Goal: Task Accomplishment & Management: Complete application form

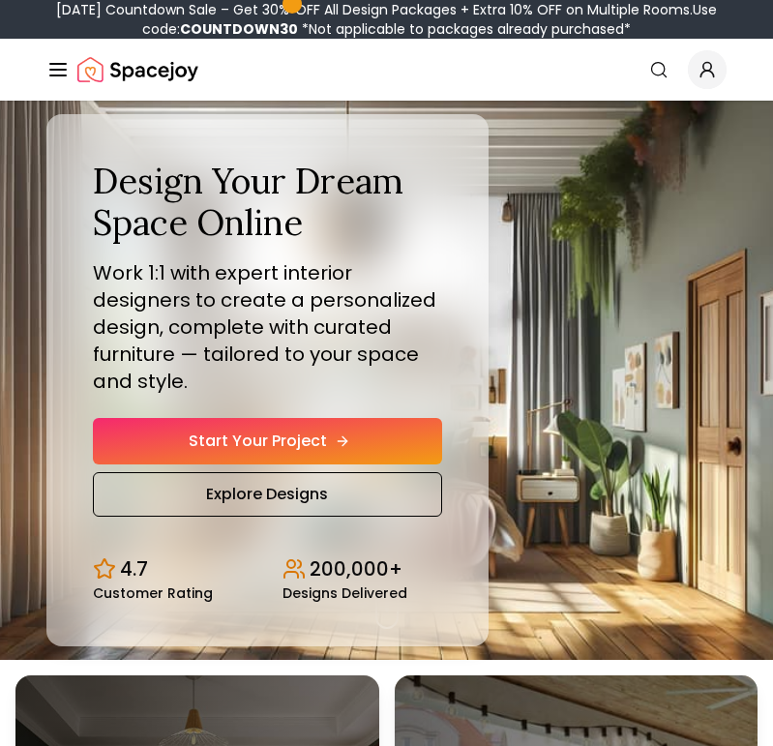
click at [280, 434] on link "Start Your Project" at bounding box center [267, 441] width 349 height 46
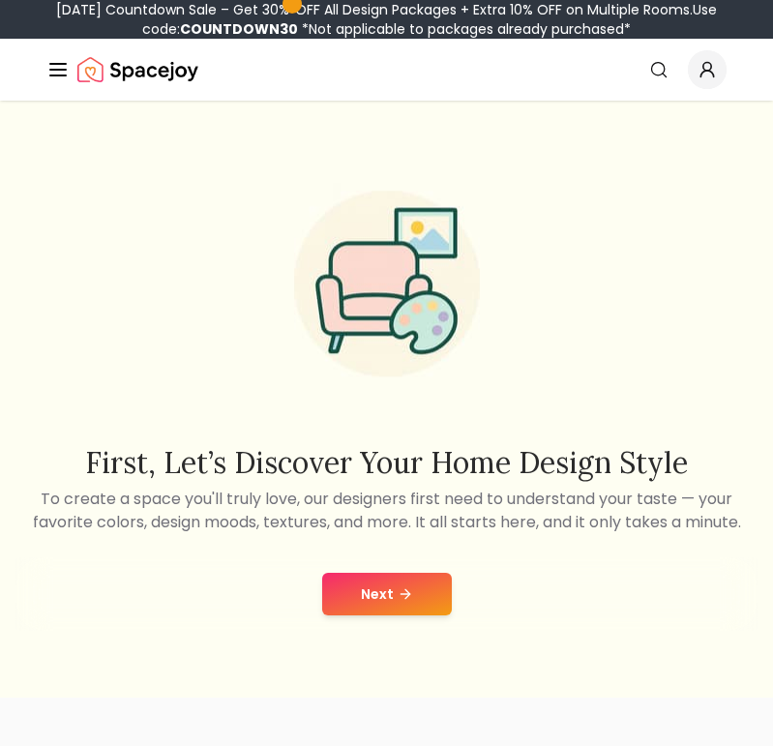
click at [399, 579] on button "Next" at bounding box center [387, 594] width 130 height 43
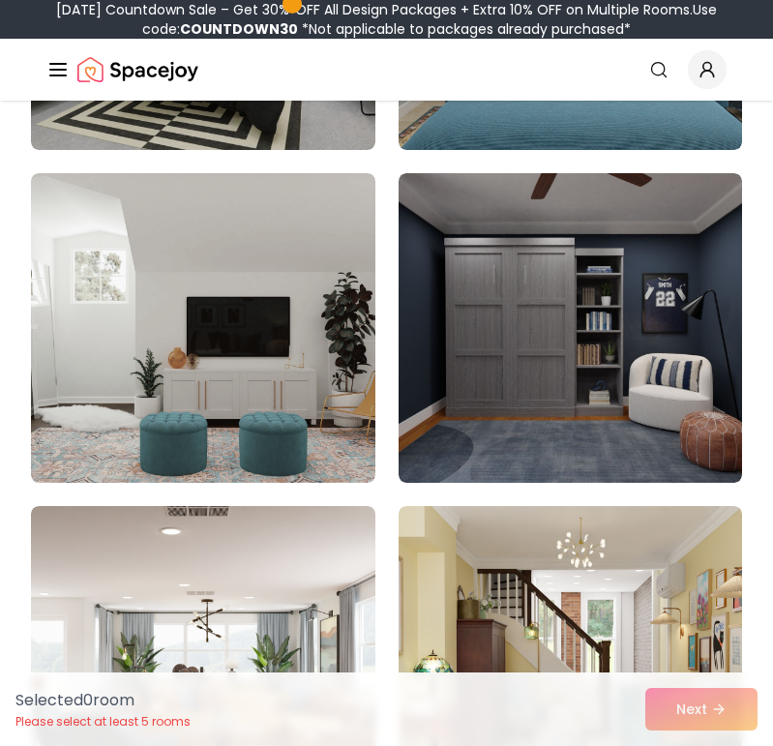
scroll to position [517, 0]
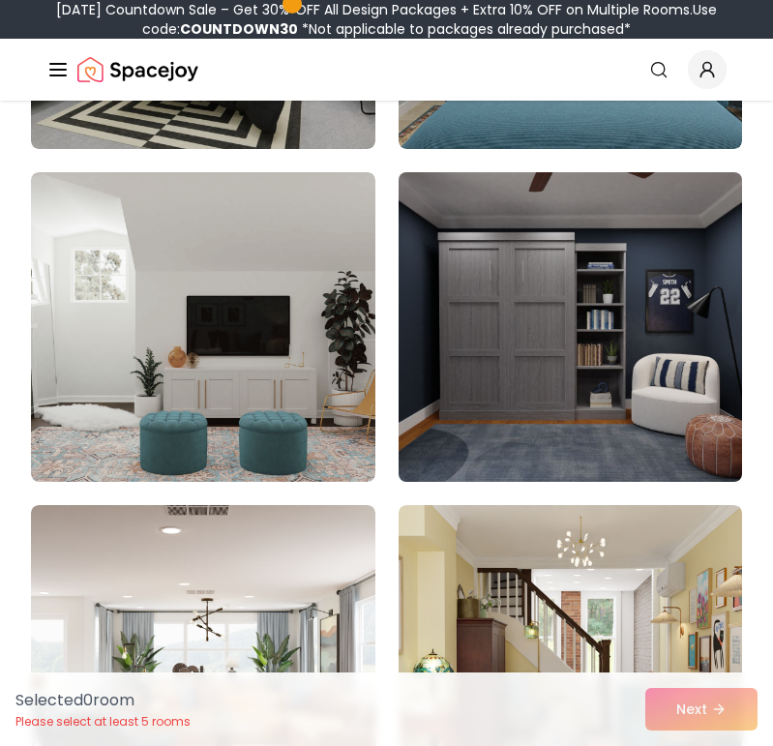
click at [511, 347] on img at bounding box center [570, 326] width 361 height 325
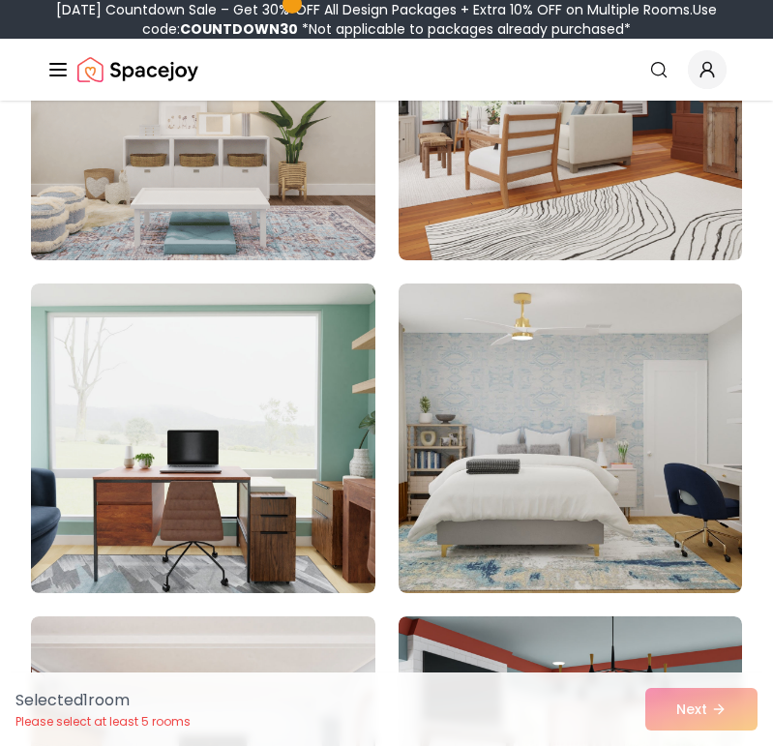
scroll to position [1546, 0]
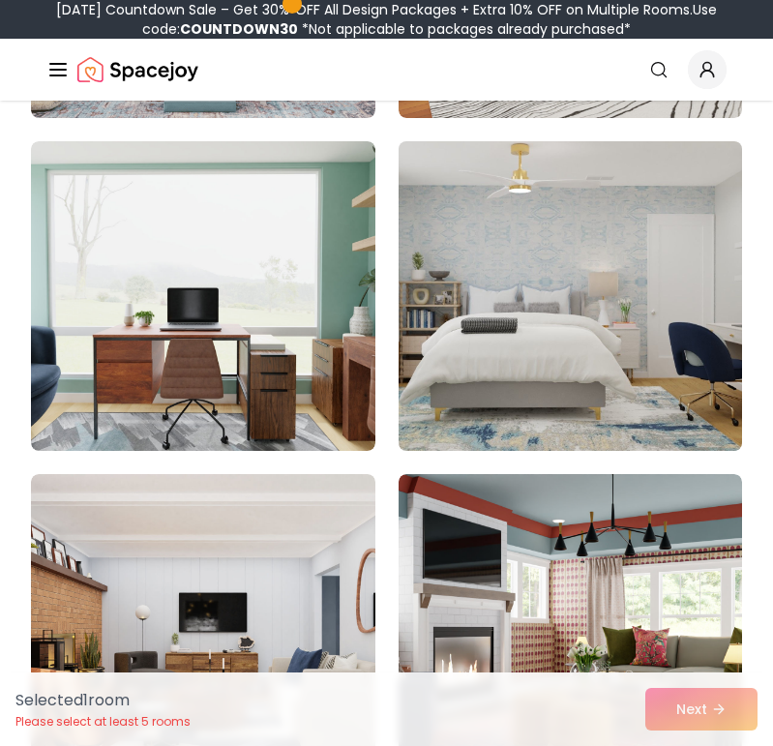
click at [519, 342] on img at bounding box center [570, 296] width 361 height 325
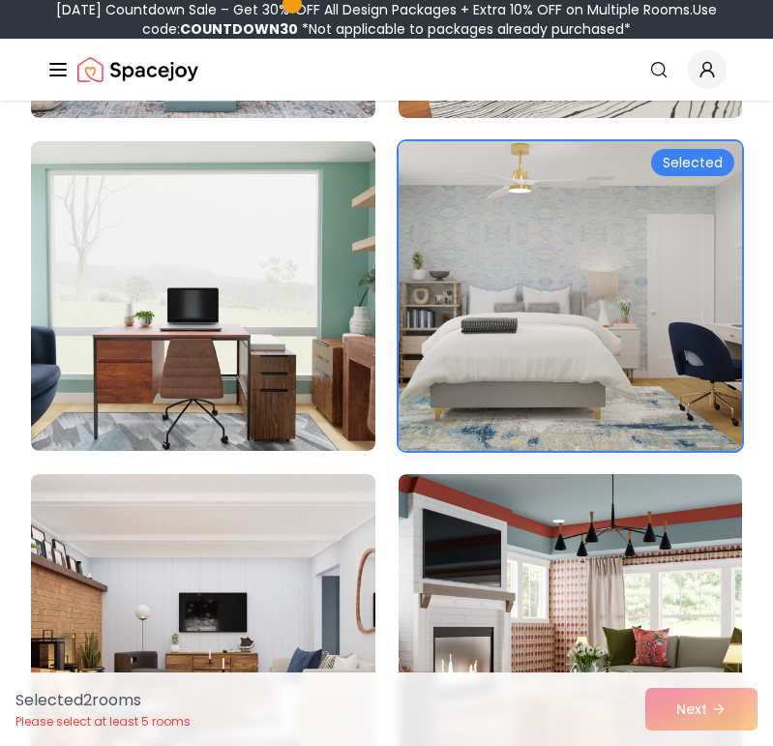
click at [519, 342] on img at bounding box center [570, 296] width 361 height 325
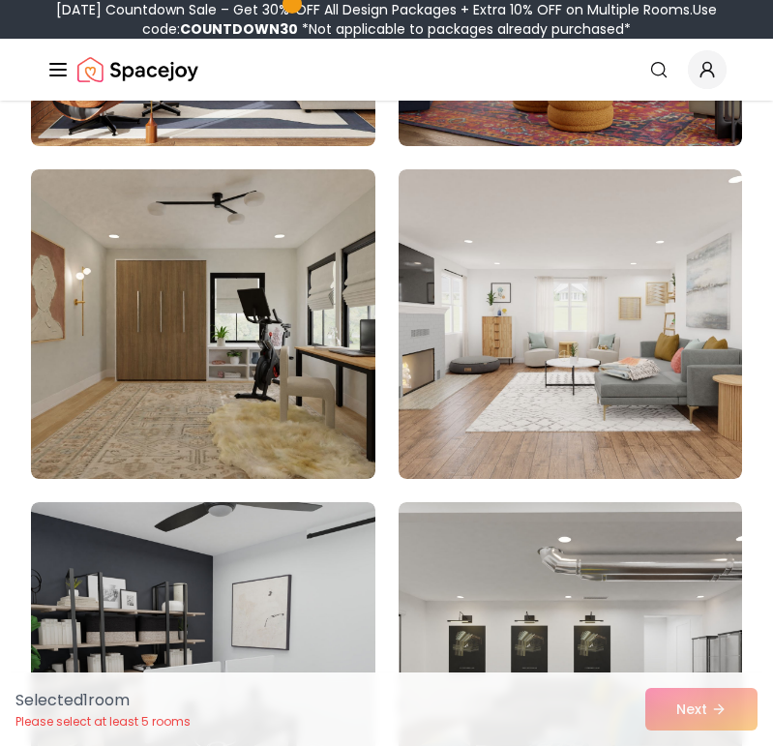
scroll to position [2191, 0]
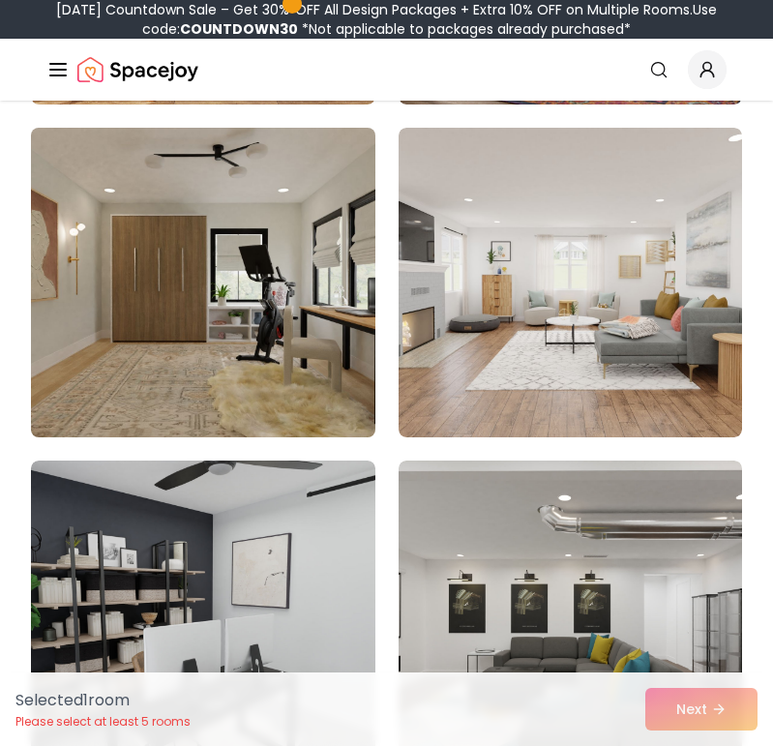
click at [331, 394] on img at bounding box center [202, 282] width 361 height 325
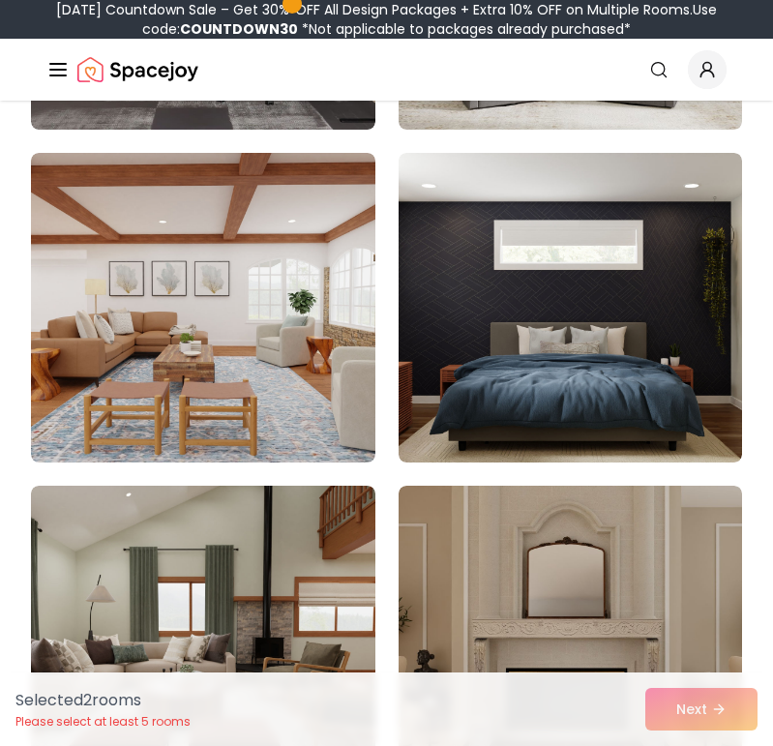
scroll to position [3767, 0]
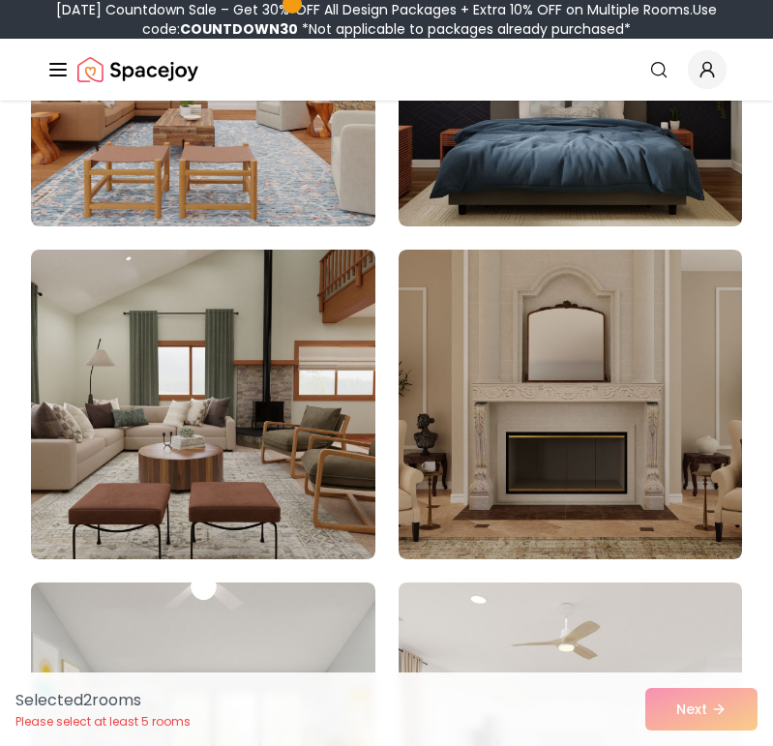
click at [684, 711] on div "Selected 2 room s Please select at least 5 rooms Next" at bounding box center [386, 709] width 773 height 74
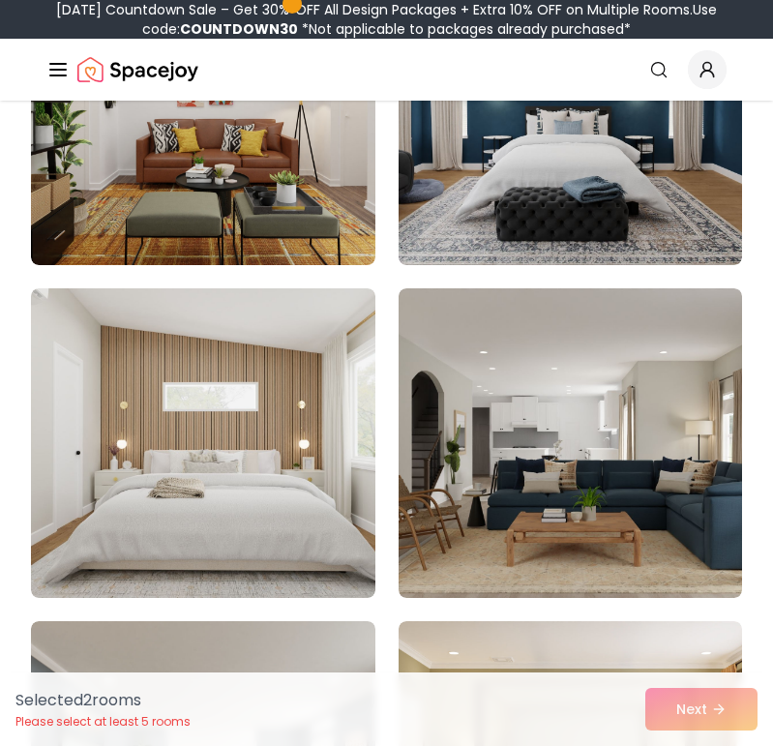
scroll to position [8384, 0]
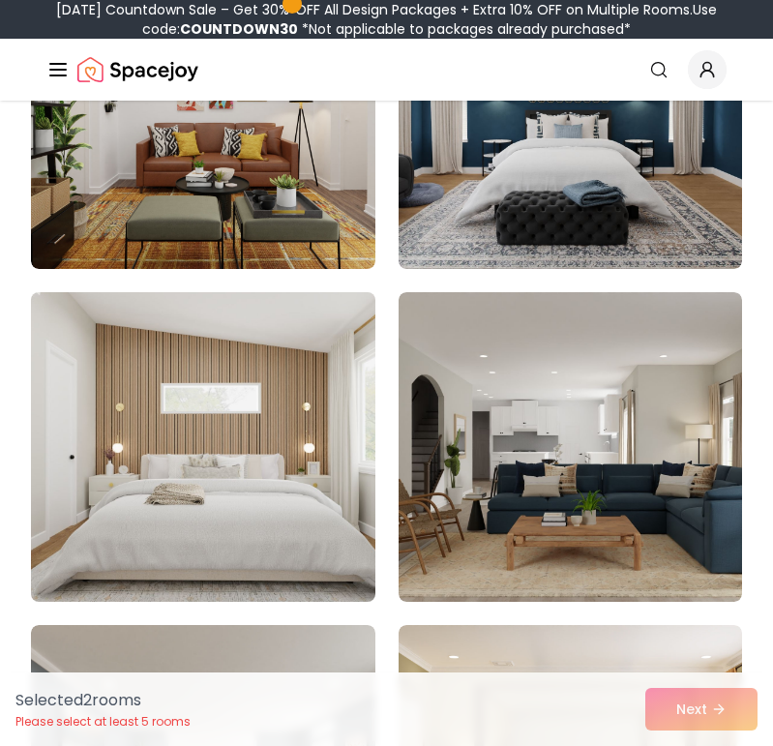
click at [362, 535] on img at bounding box center [202, 446] width 361 height 325
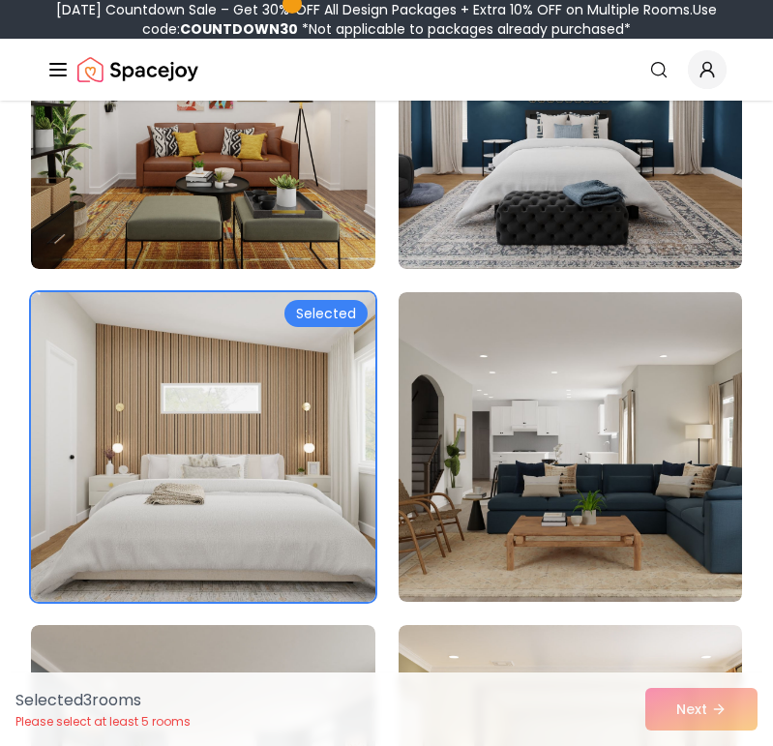
scroll to position [8965, 0]
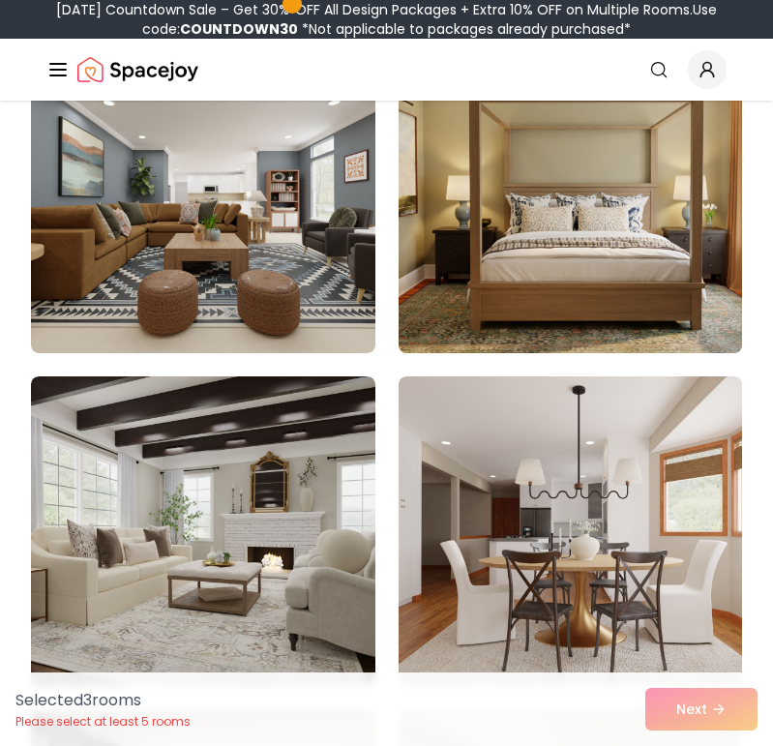
click at [537, 304] on img at bounding box center [570, 198] width 361 height 325
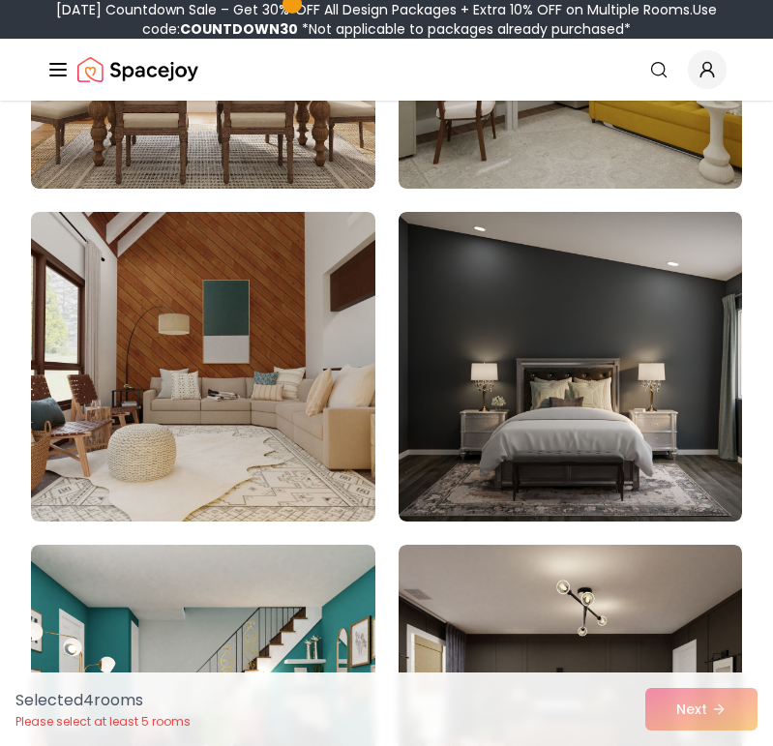
scroll to position [11128, 0]
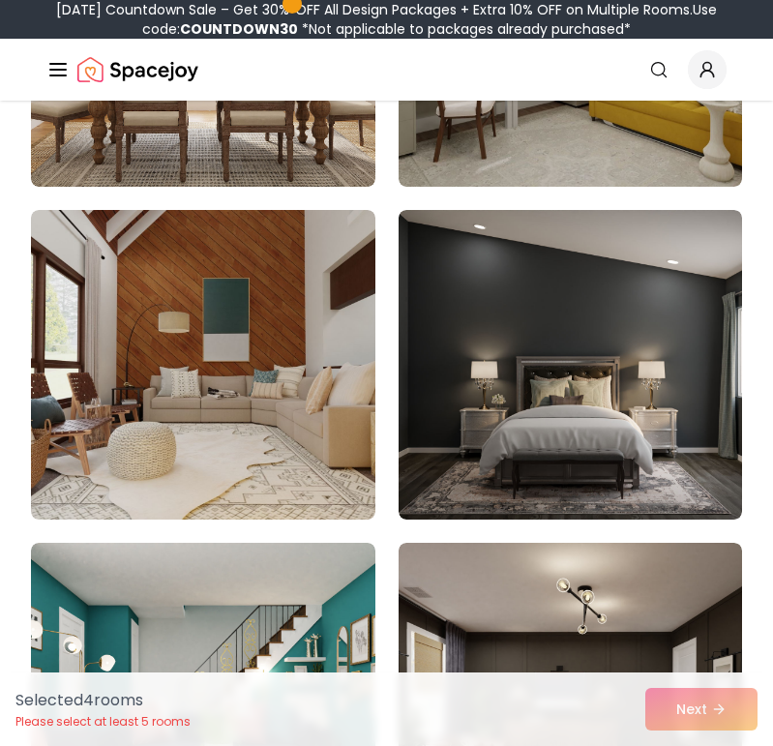
click at [609, 431] on img at bounding box center [571, 365] width 344 height 310
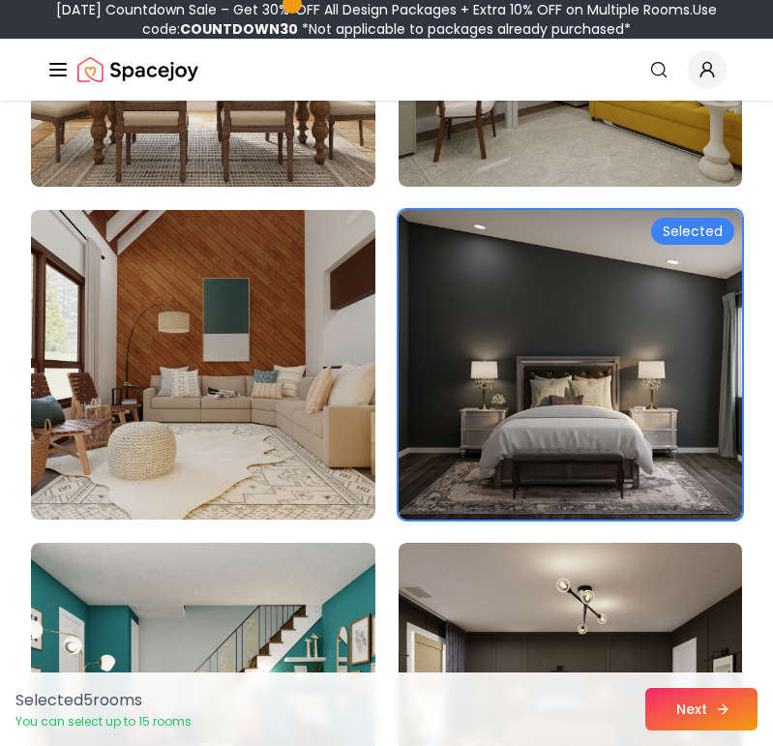
click at [716, 711] on icon at bounding box center [722, 708] width 15 height 15
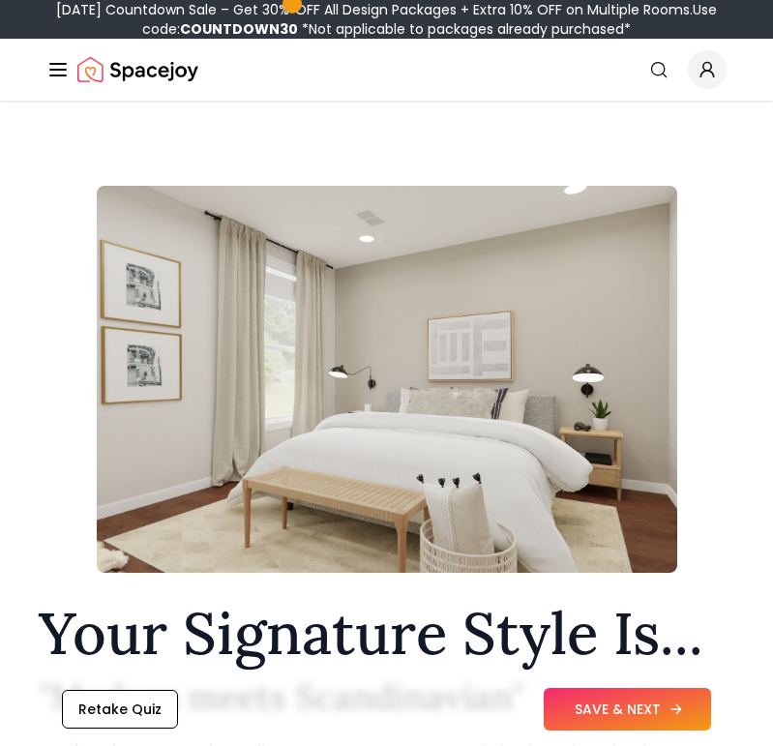
click at [645, 716] on button "SAVE & NEXT" at bounding box center [627, 709] width 167 height 43
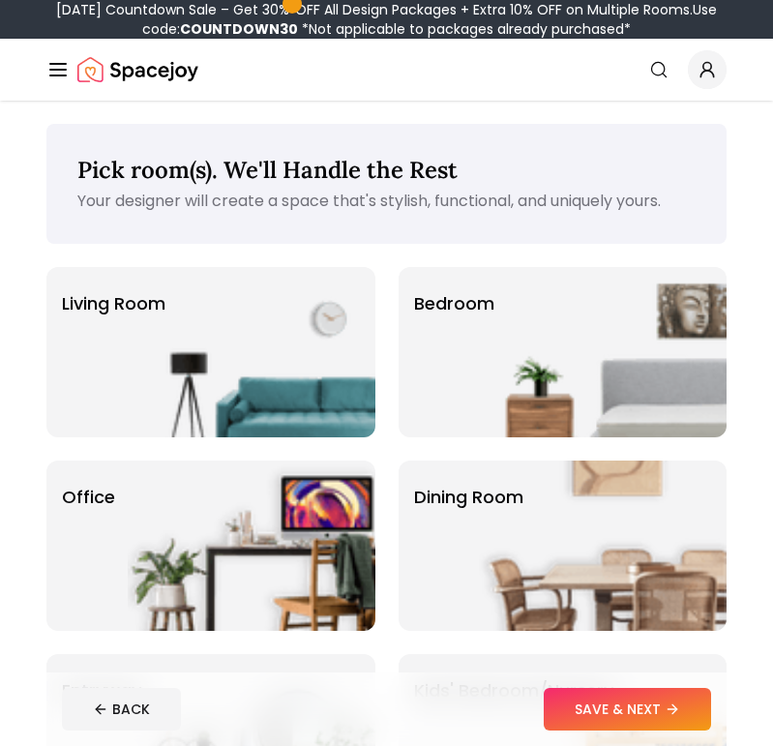
click at [645, 716] on button "SAVE & NEXT" at bounding box center [627, 709] width 167 height 43
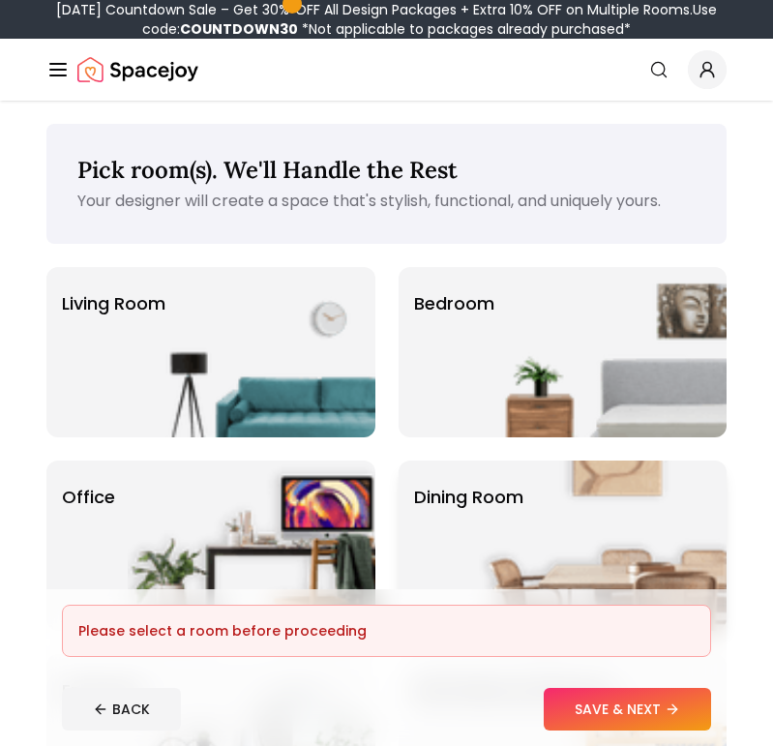
drag, startPoint x: 0, startPoint y: 0, endPoint x: 472, endPoint y: 539, distance: 716.4
click at [472, 539] on div "Pick room(s). We'll Handle the Rest Your designer will create a space that's st…" at bounding box center [386, 758] width 773 height 1314
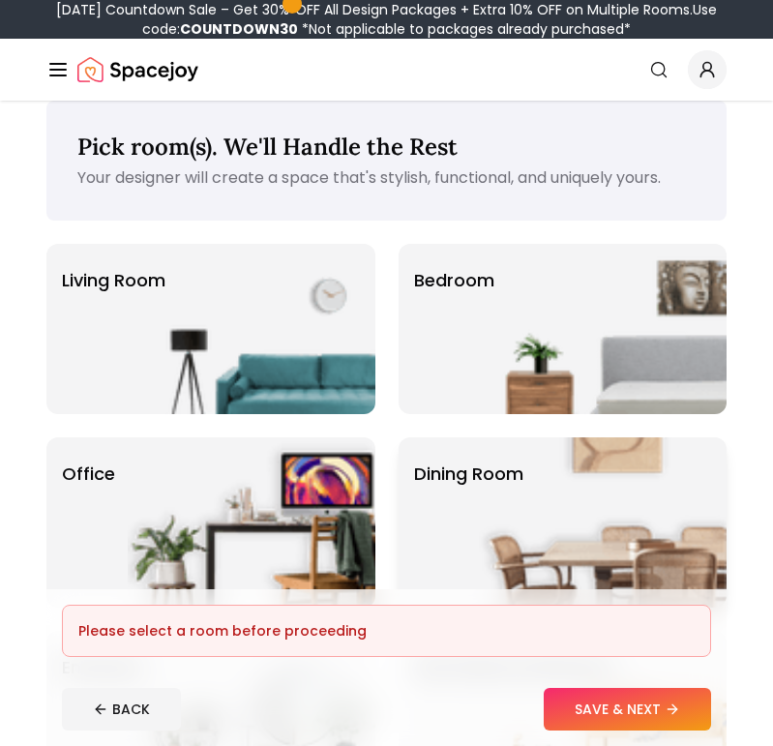
scroll to position [81, 0]
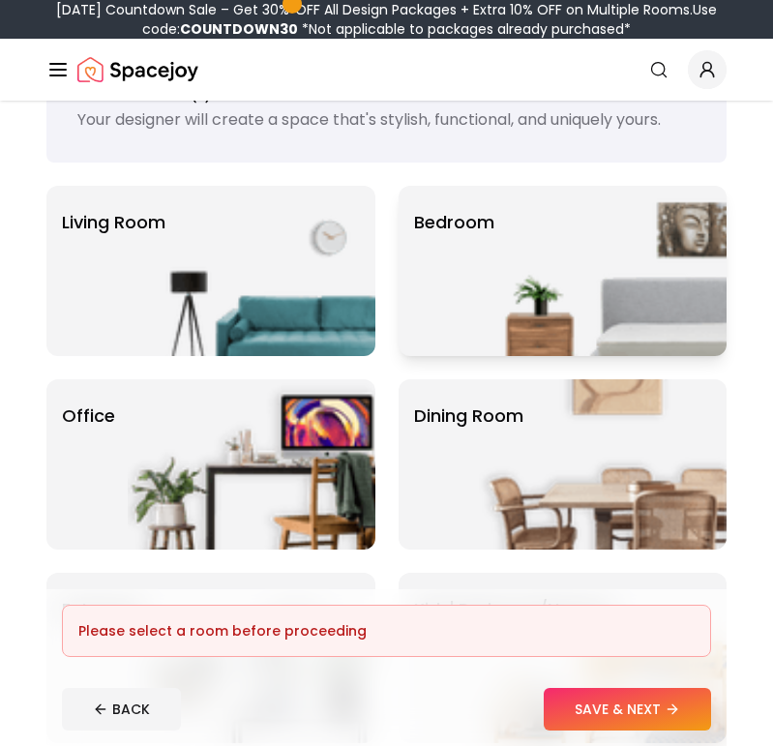
click at [510, 264] on img at bounding box center [603, 271] width 248 height 170
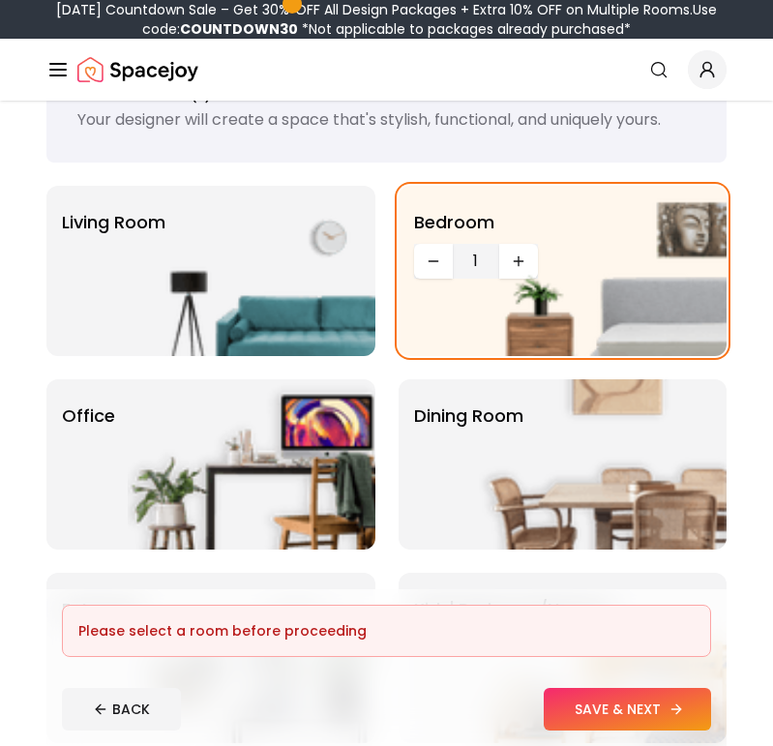
click at [609, 711] on button "SAVE & NEXT" at bounding box center [627, 709] width 167 height 43
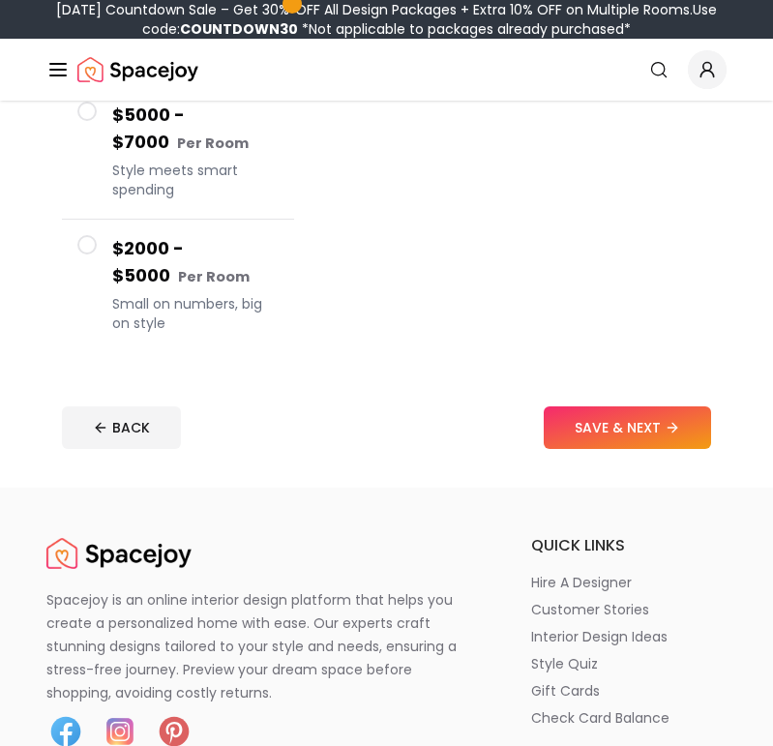
scroll to position [641, 0]
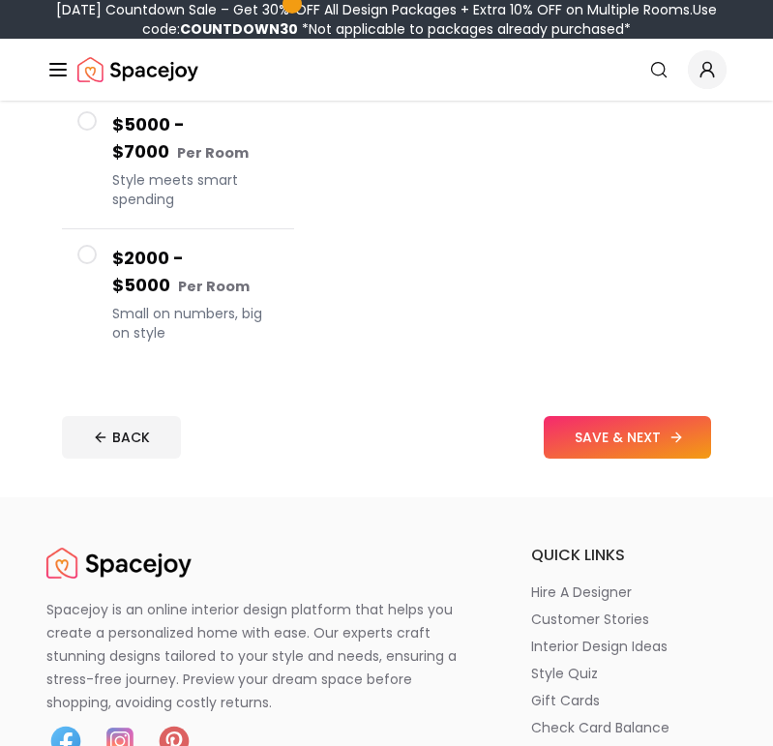
click at [646, 446] on button "SAVE & NEXT" at bounding box center [627, 437] width 167 height 43
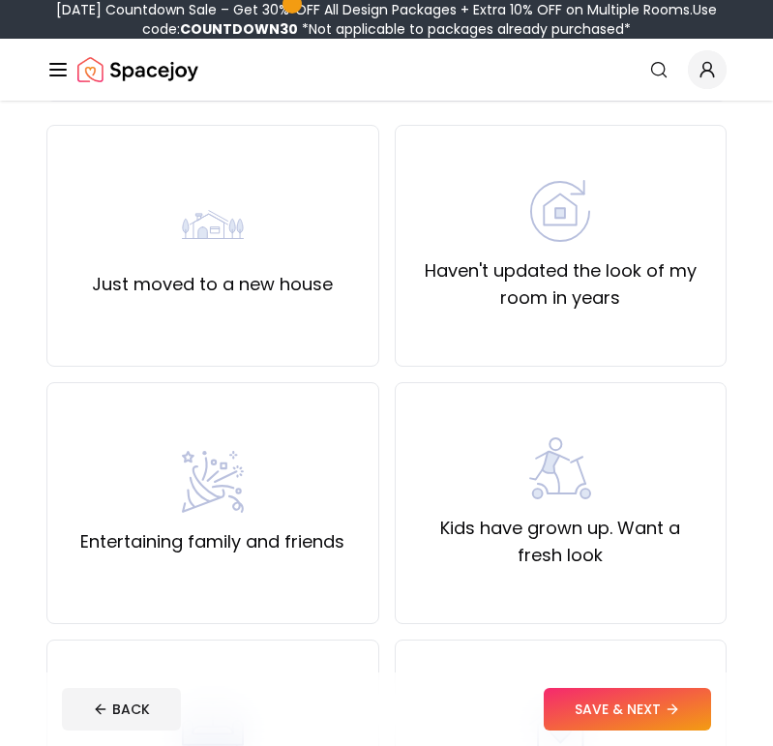
scroll to position [585, 0]
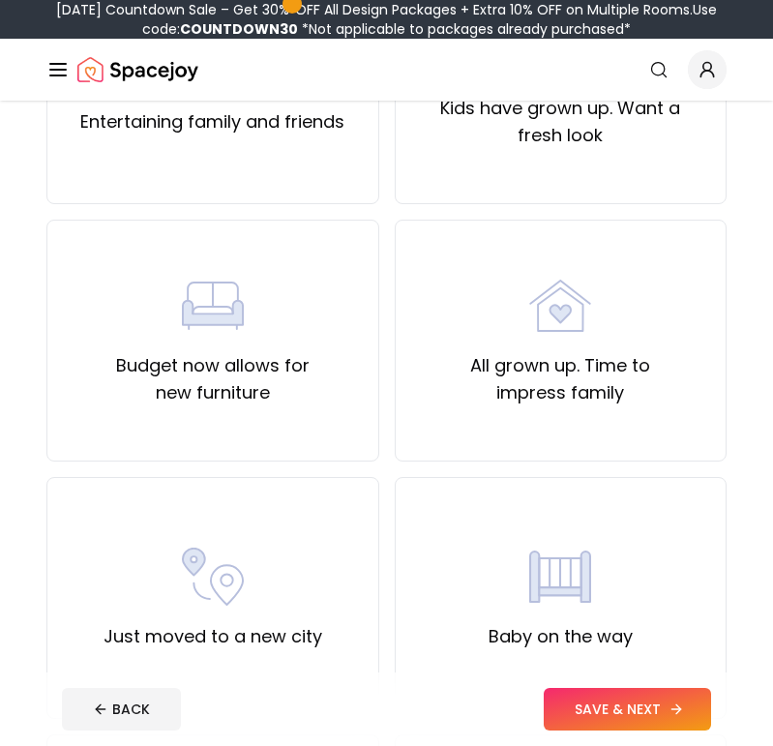
click at [660, 726] on button "SAVE & NEXT" at bounding box center [627, 709] width 167 height 43
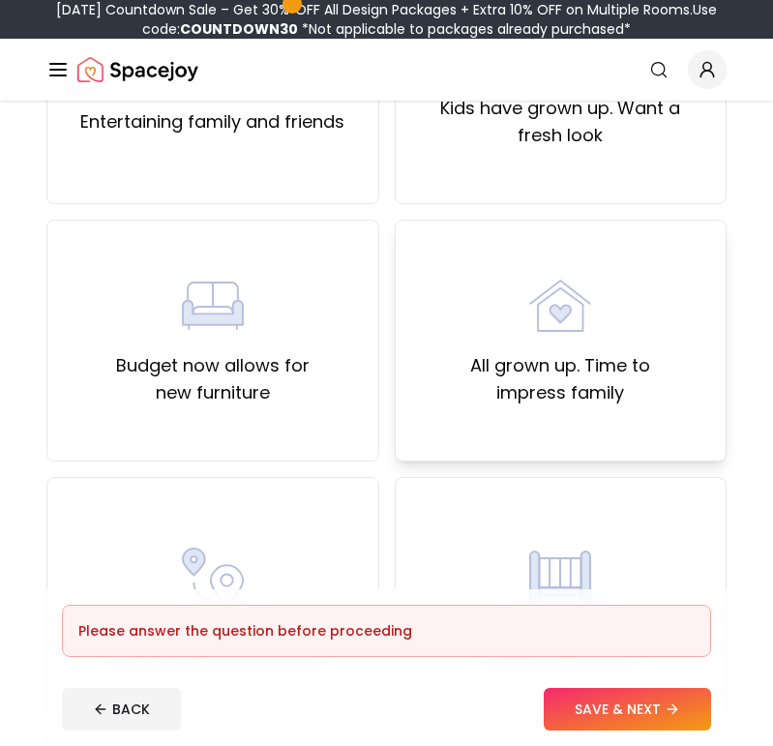
click at [604, 401] on label "All grown up. Time to impress family" at bounding box center [561, 379] width 300 height 54
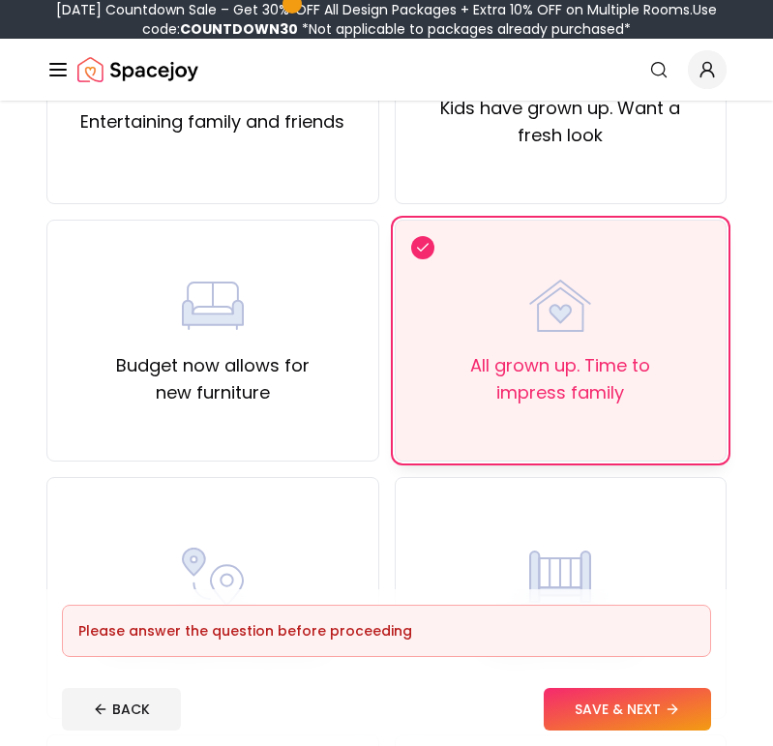
click at [590, 374] on label "All grown up. Time to impress family" at bounding box center [561, 379] width 300 height 54
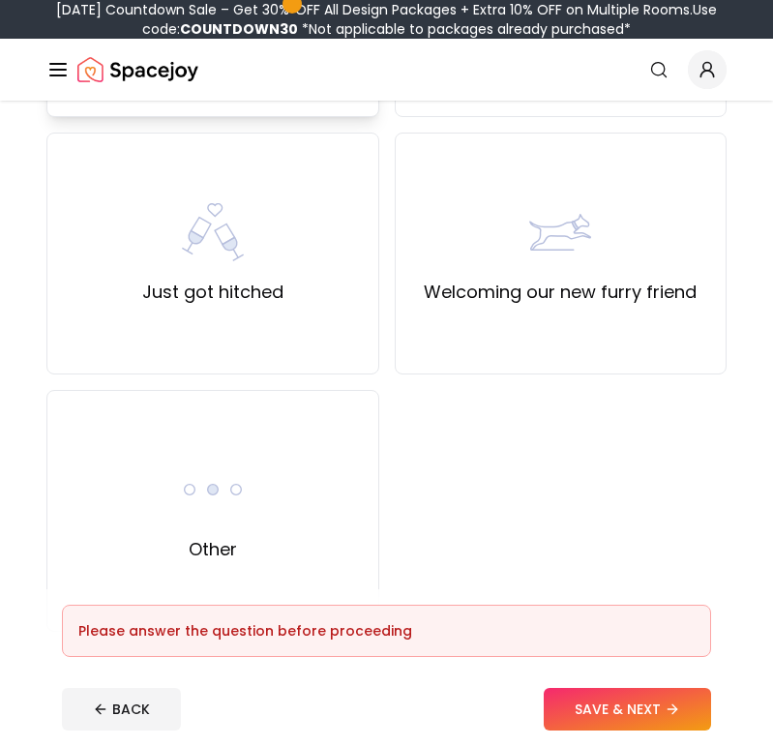
scroll to position [1198, 0]
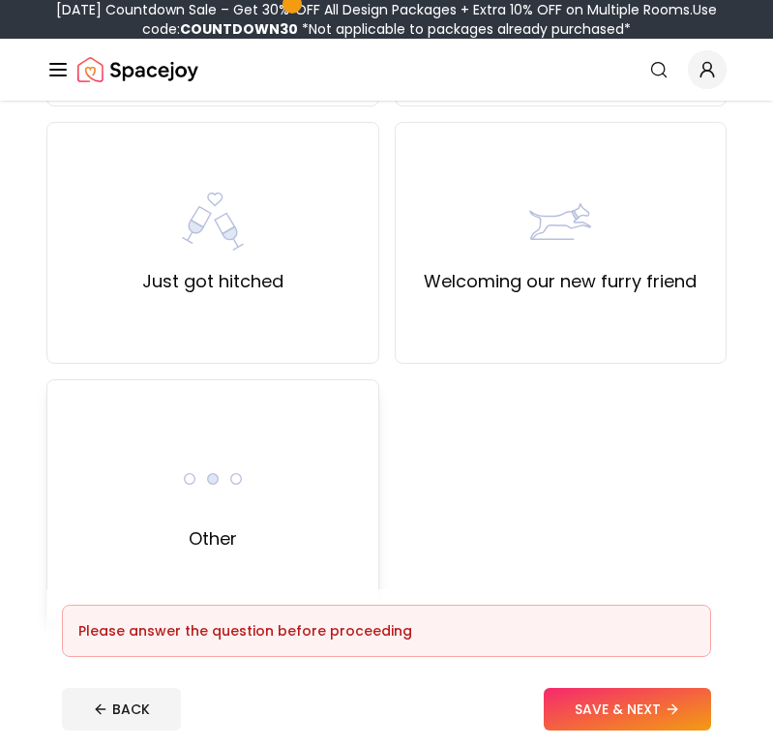
click at [286, 490] on div "Other" at bounding box center [212, 500] width 333 height 242
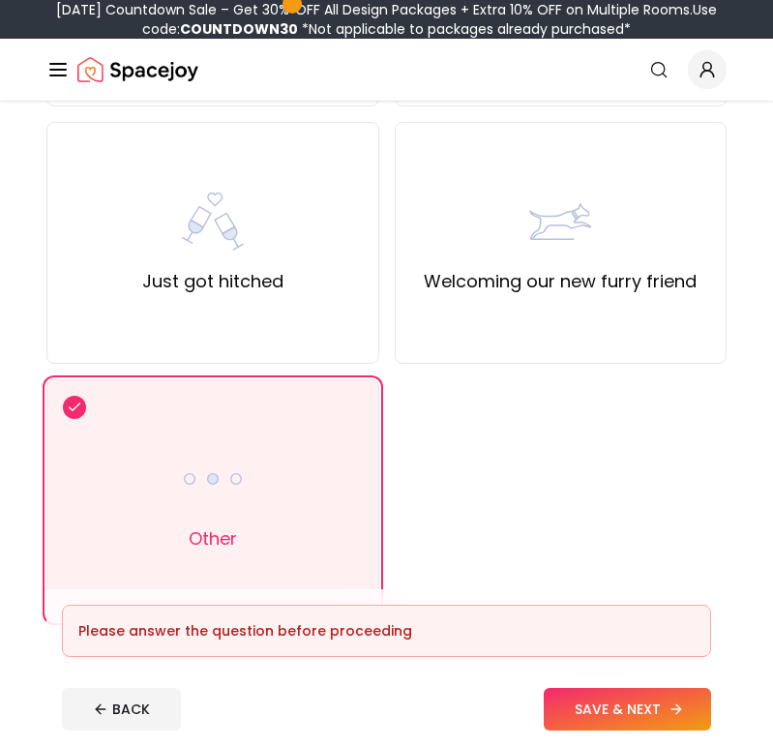
click at [578, 710] on button "SAVE & NEXT" at bounding box center [627, 709] width 167 height 43
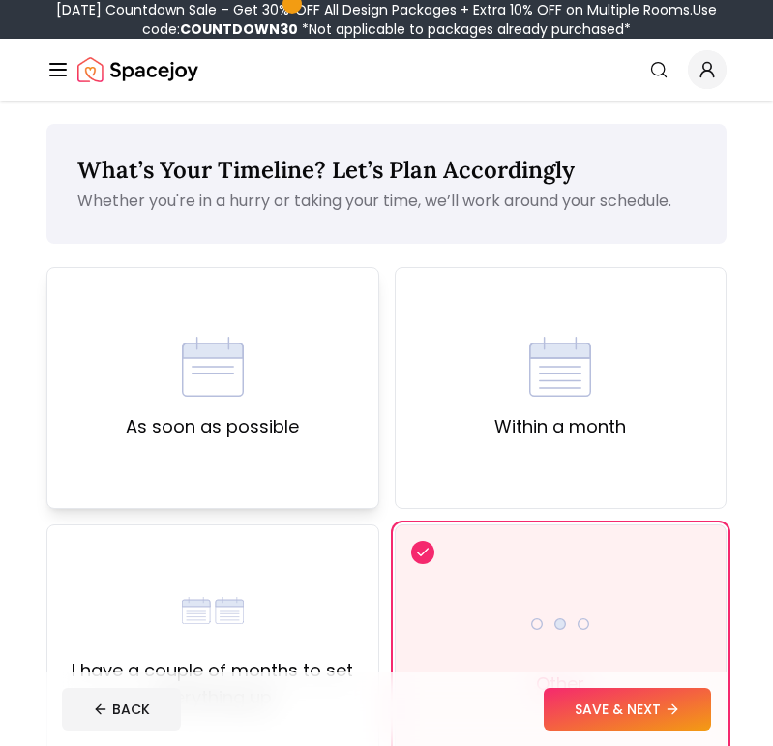
click at [319, 449] on div "As soon as possible" at bounding box center [212, 388] width 333 height 242
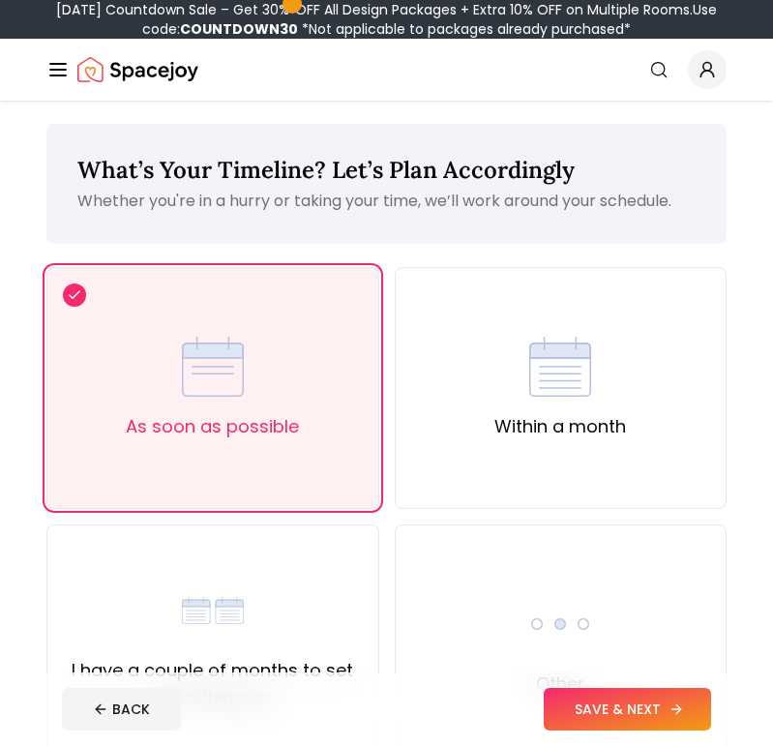
click at [586, 690] on button "SAVE & NEXT" at bounding box center [627, 709] width 167 height 43
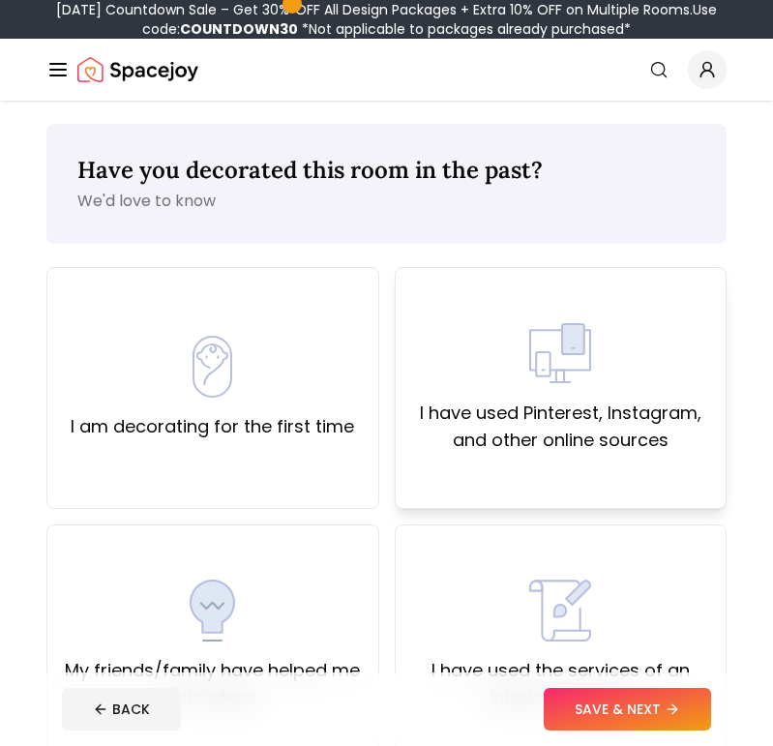
click at [625, 498] on div "I have used Pinterest, Instagram, and other online sources" at bounding box center [561, 388] width 333 height 242
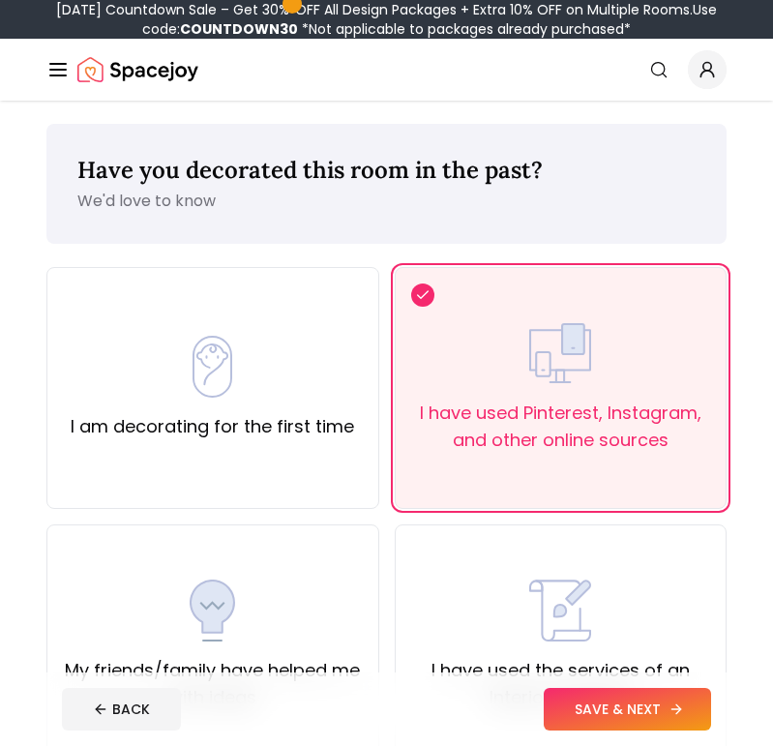
click at [636, 692] on button "SAVE & NEXT" at bounding box center [627, 709] width 167 height 43
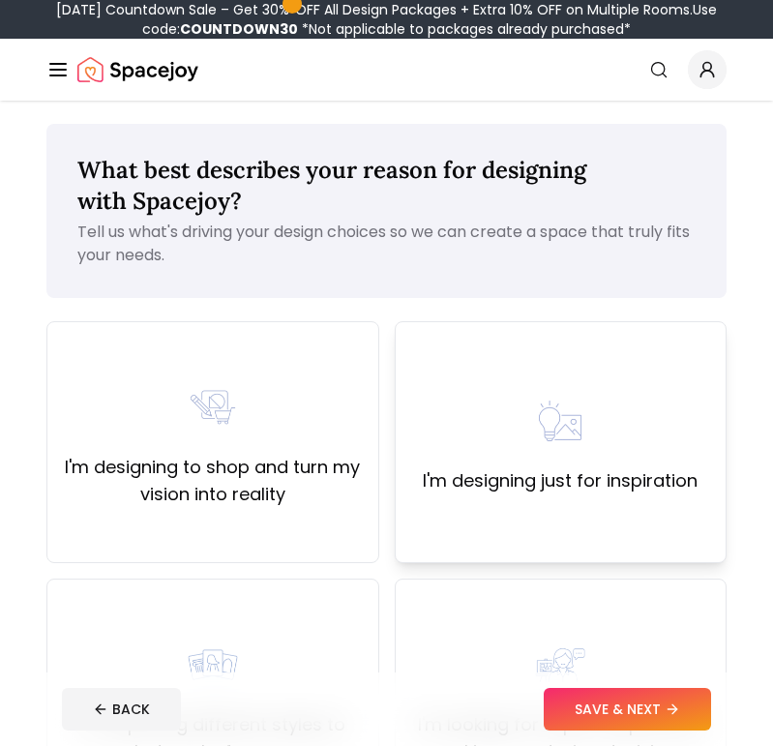
click at [617, 550] on div "I'm designing just for inspiration" at bounding box center [561, 442] width 333 height 242
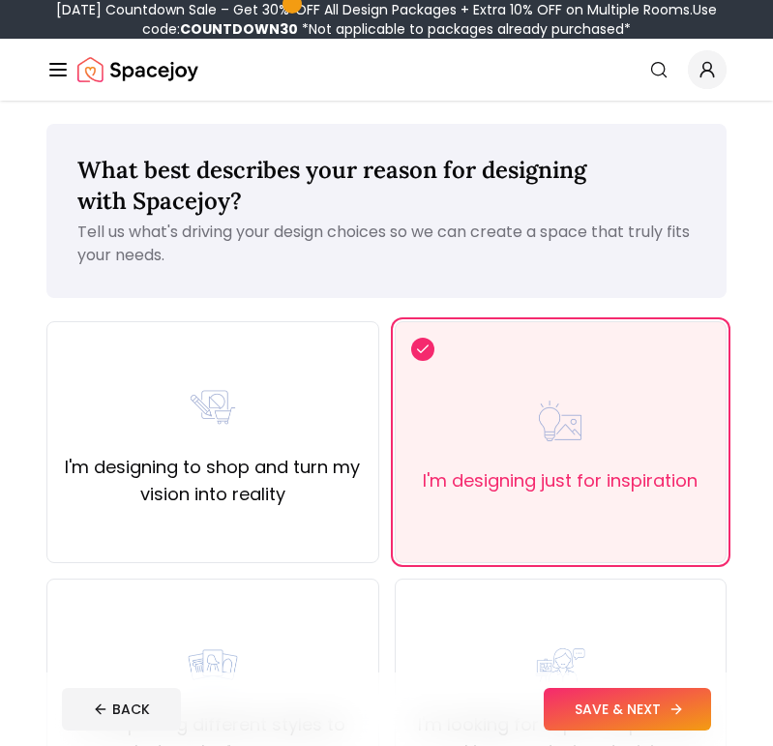
click at [623, 694] on button "SAVE & NEXT" at bounding box center [627, 709] width 167 height 43
